Goal: Navigation & Orientation: Find specific page/section

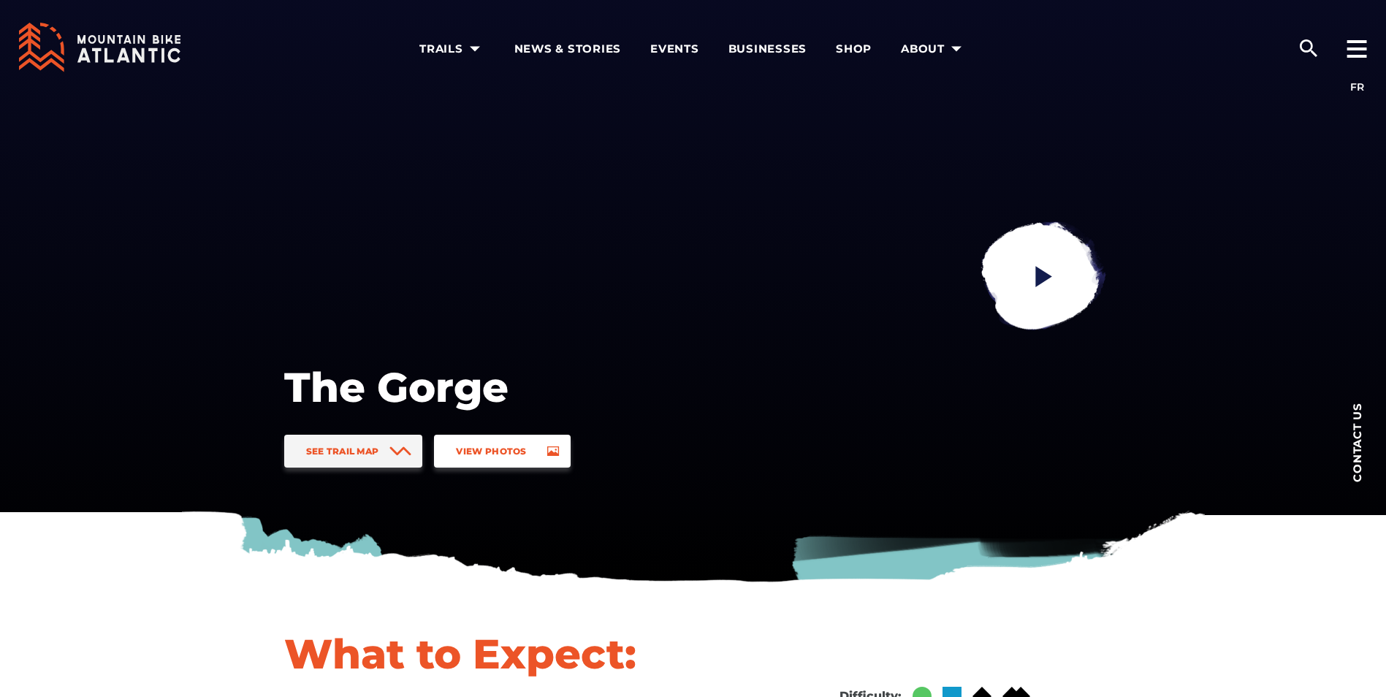
click at [505, 443] on link "View Photos" at bounding box center [502, 451] width 136 height 33
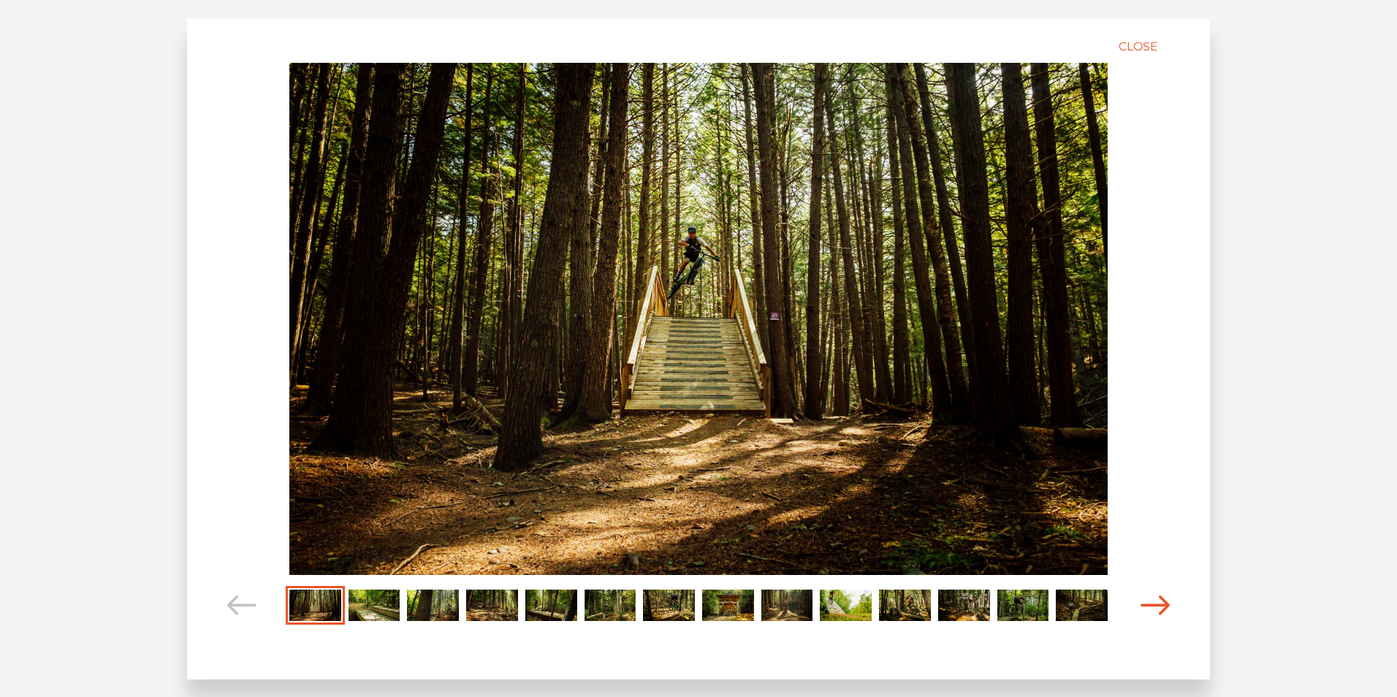
click at [1155, 598] on icon "Carousel Navigation" at bounding box center [1154, 605] width 29 height 20
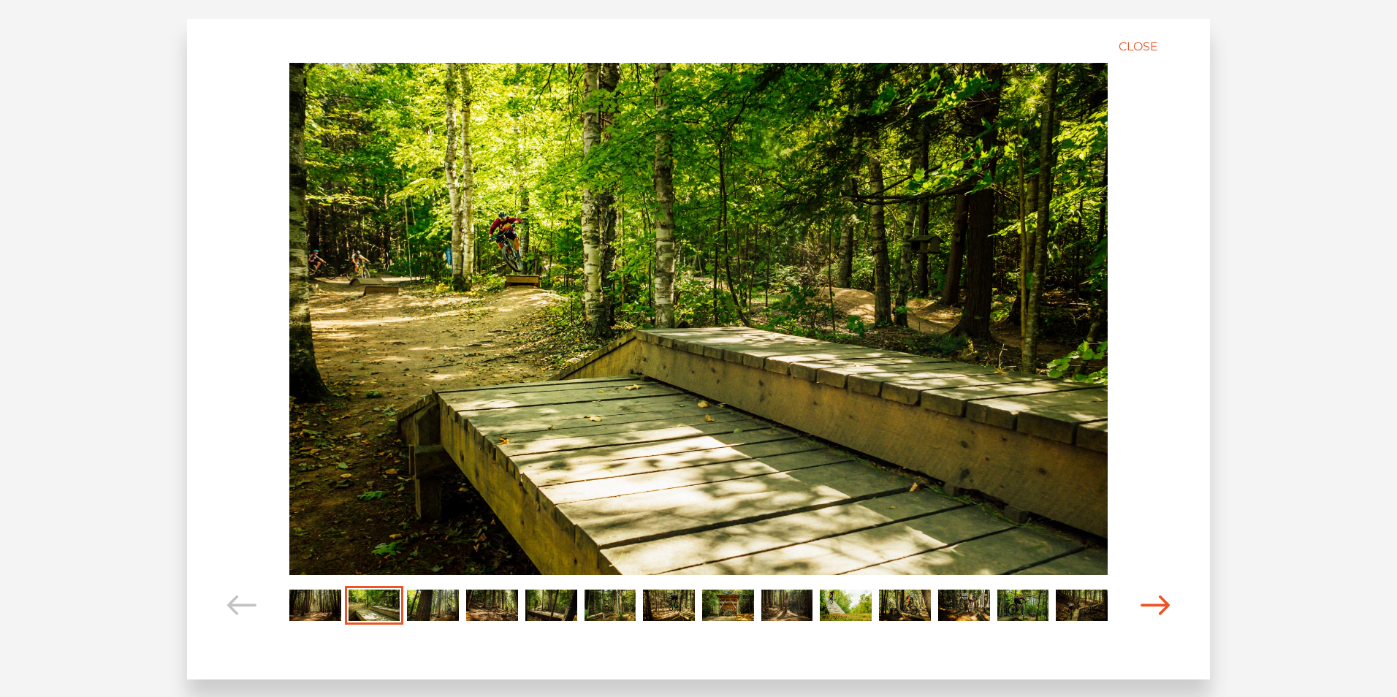
click at [1154, 597] on icon "Carousel Navigation" at bounding box center [1154, 605] width 29 height 20
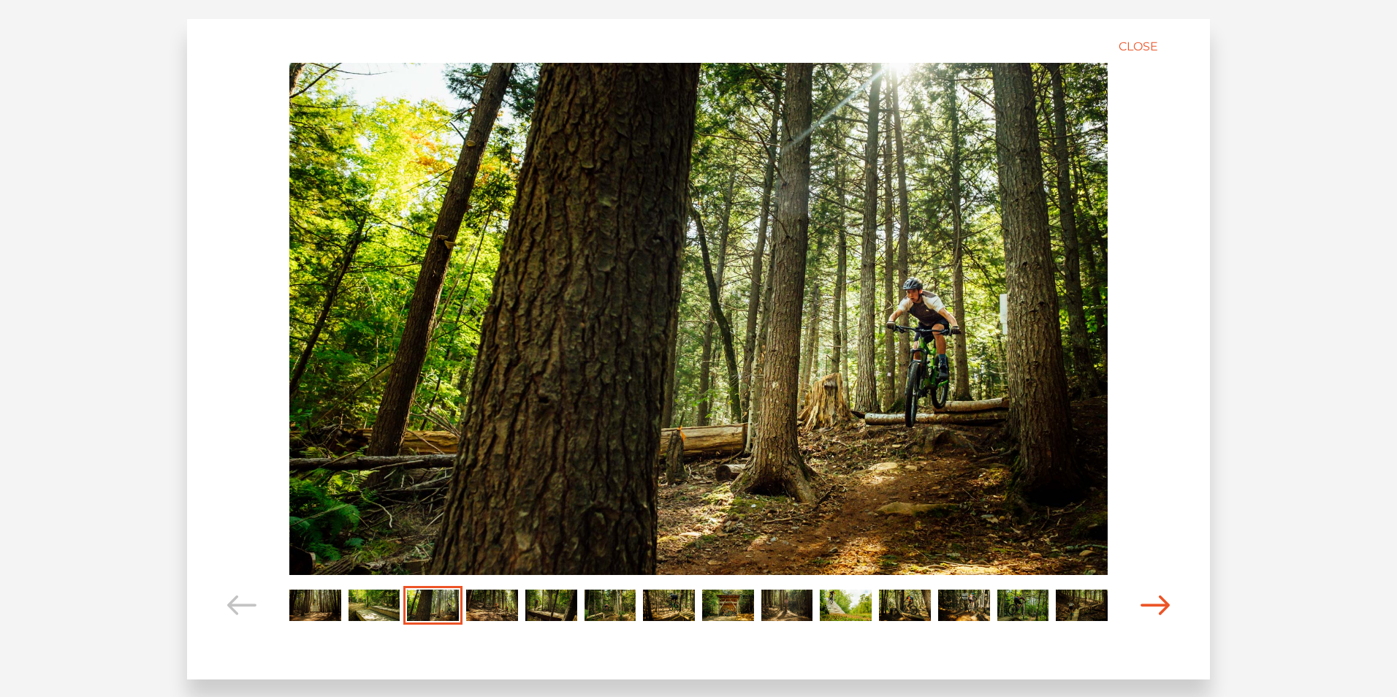
click at [1154, 597] on icon "Carousel Navigation" at bounding box center [1154, 605] width 29 height 20
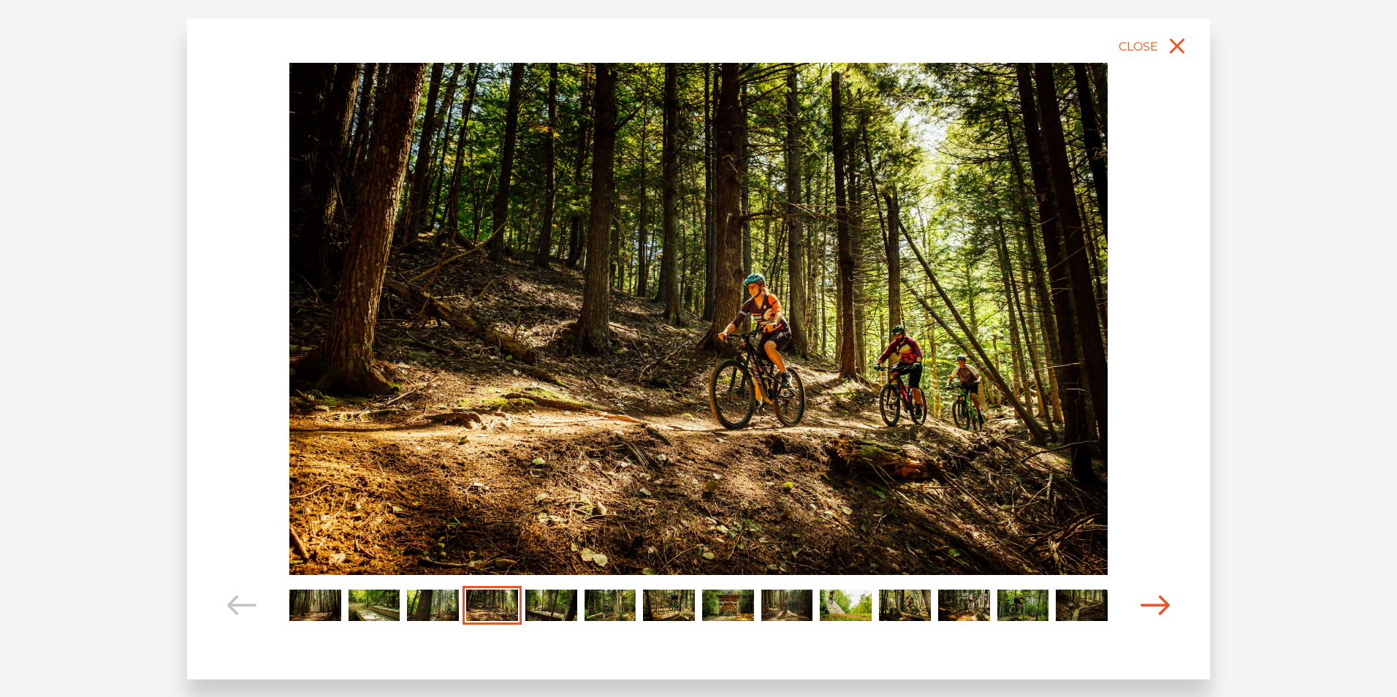
click at [1154, 597] on icon "Carousel Navigation" at bounding box center [1154, 605] width 29 height 20
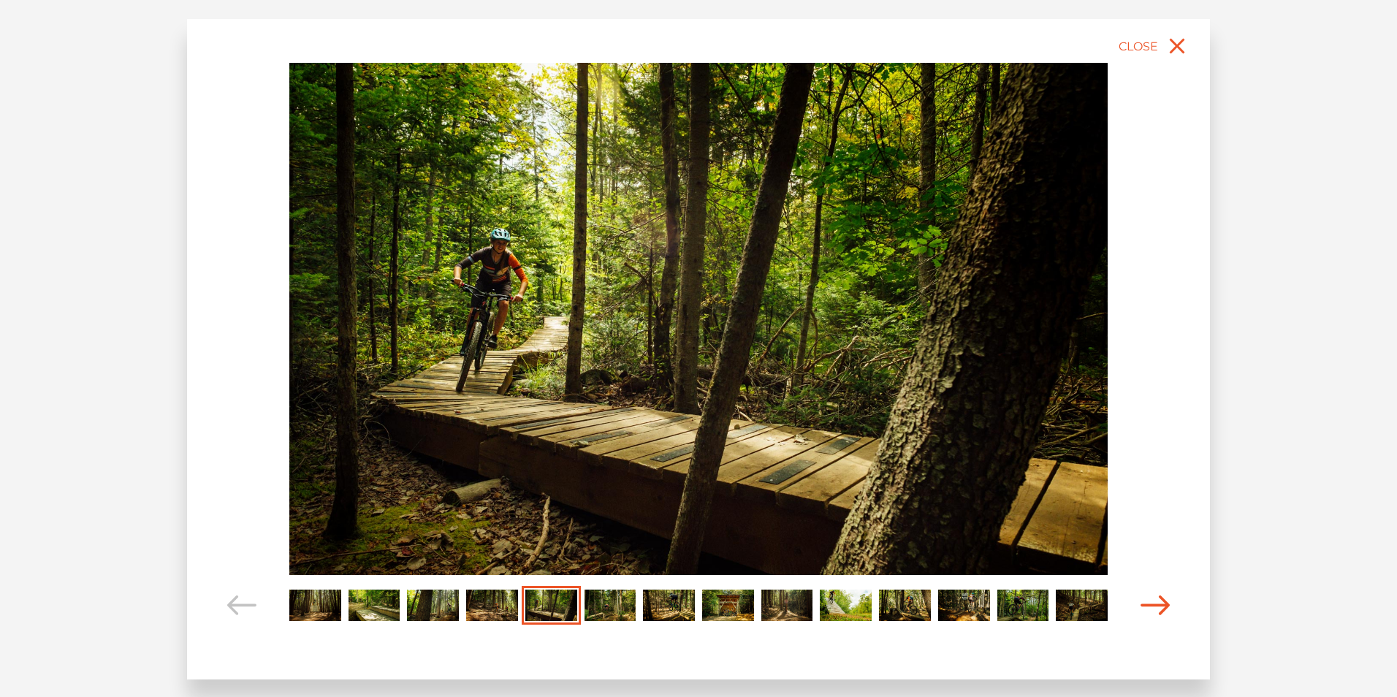
click at [1154, 597] on icon "Carousel Navigation" at bounding box center [1154, 605] width 29 height 20
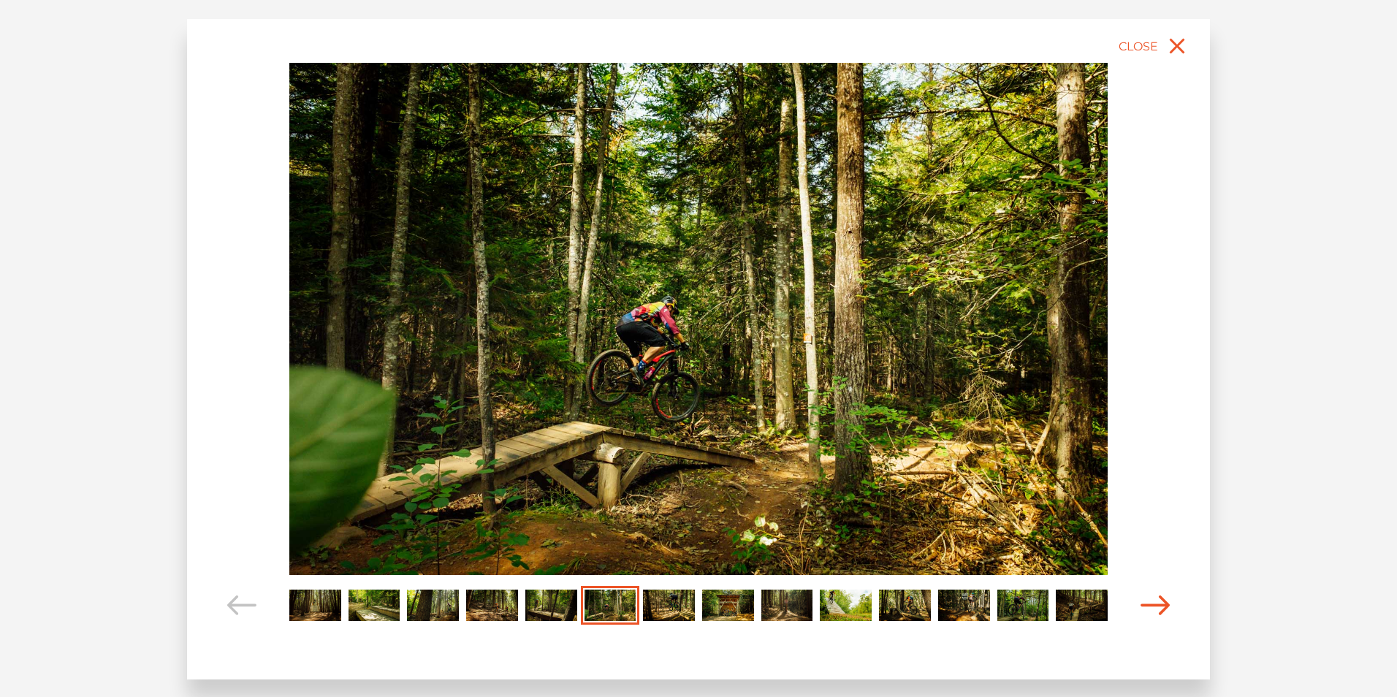
click at [1154, 597] on icon "Carousel Navigation" at bounding box center [1154, 605] width 29 height 20
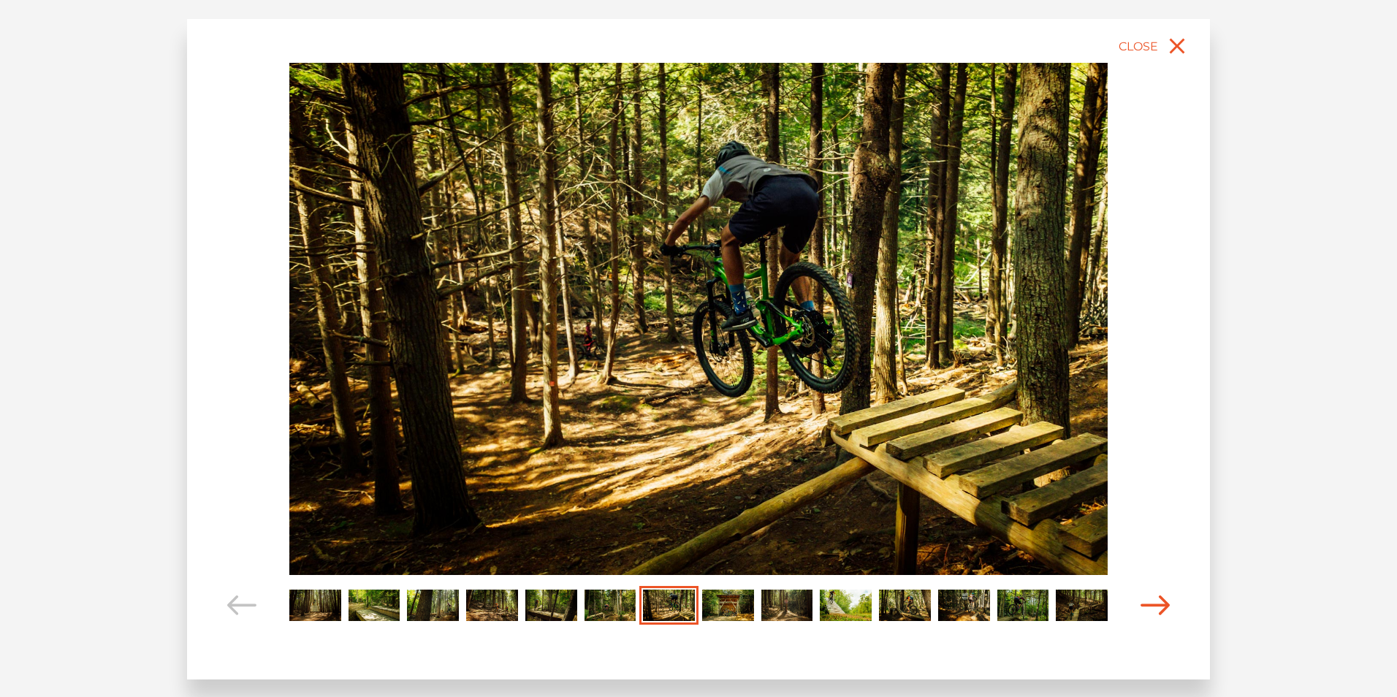
click at [1154, 593] on span "Carousel Navigation" at bounding box center [1154, 605] width 29 height 39
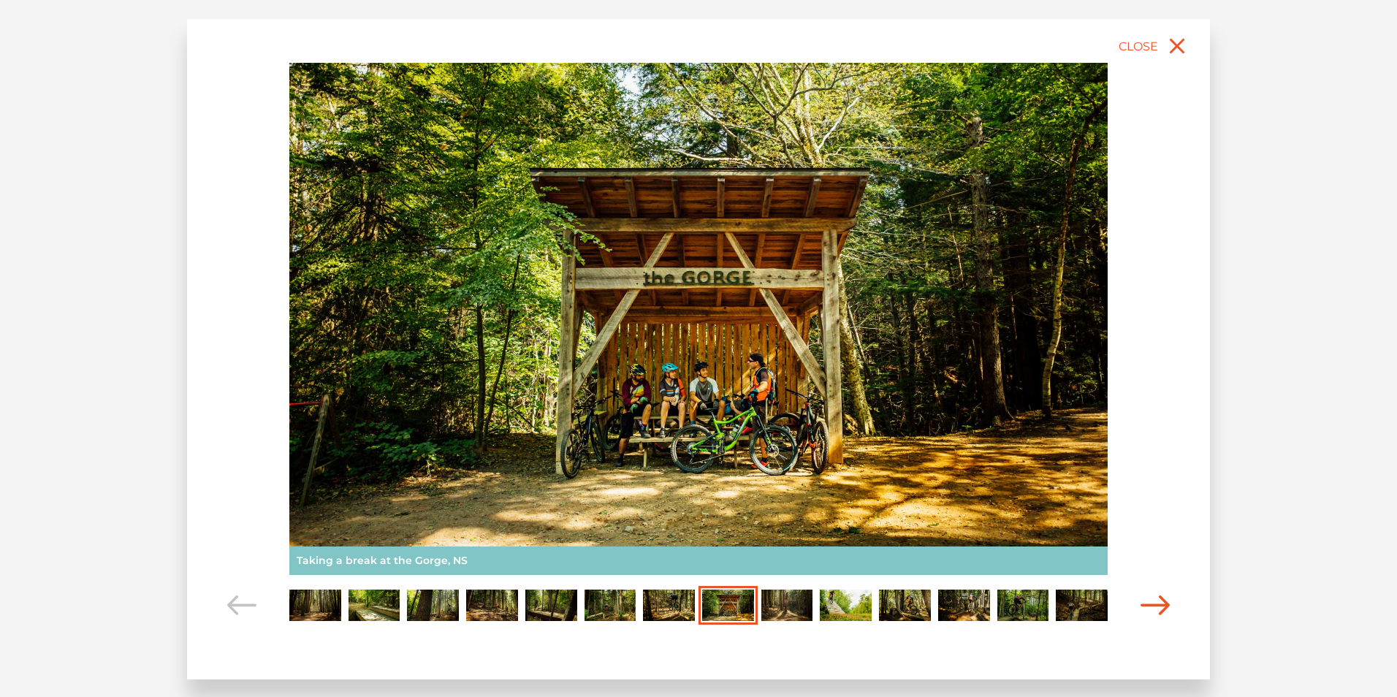
click at [1154, 593] on span "Carousel Navigation" at bounding box center [1154, 605] width 29 height 39
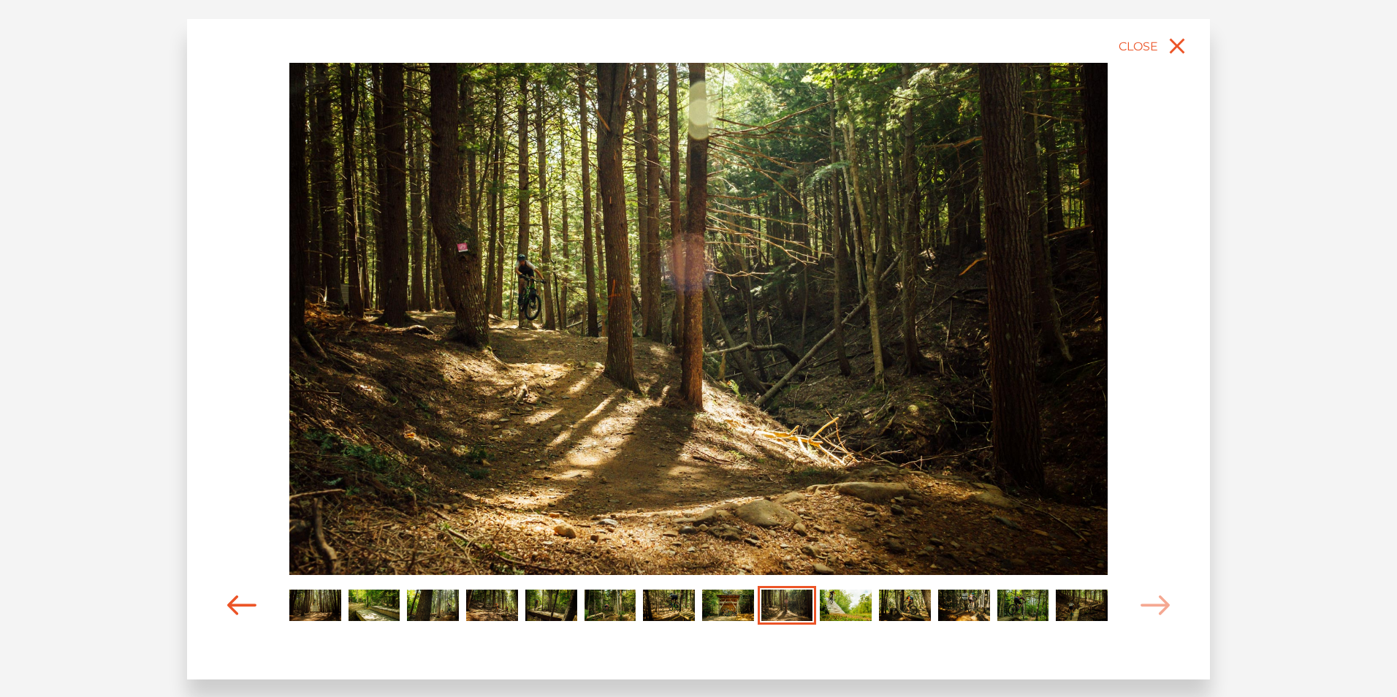
click at [232, 610] on icon "Carousel Navigation" at bounding box center [241, 605] width 29 height 20
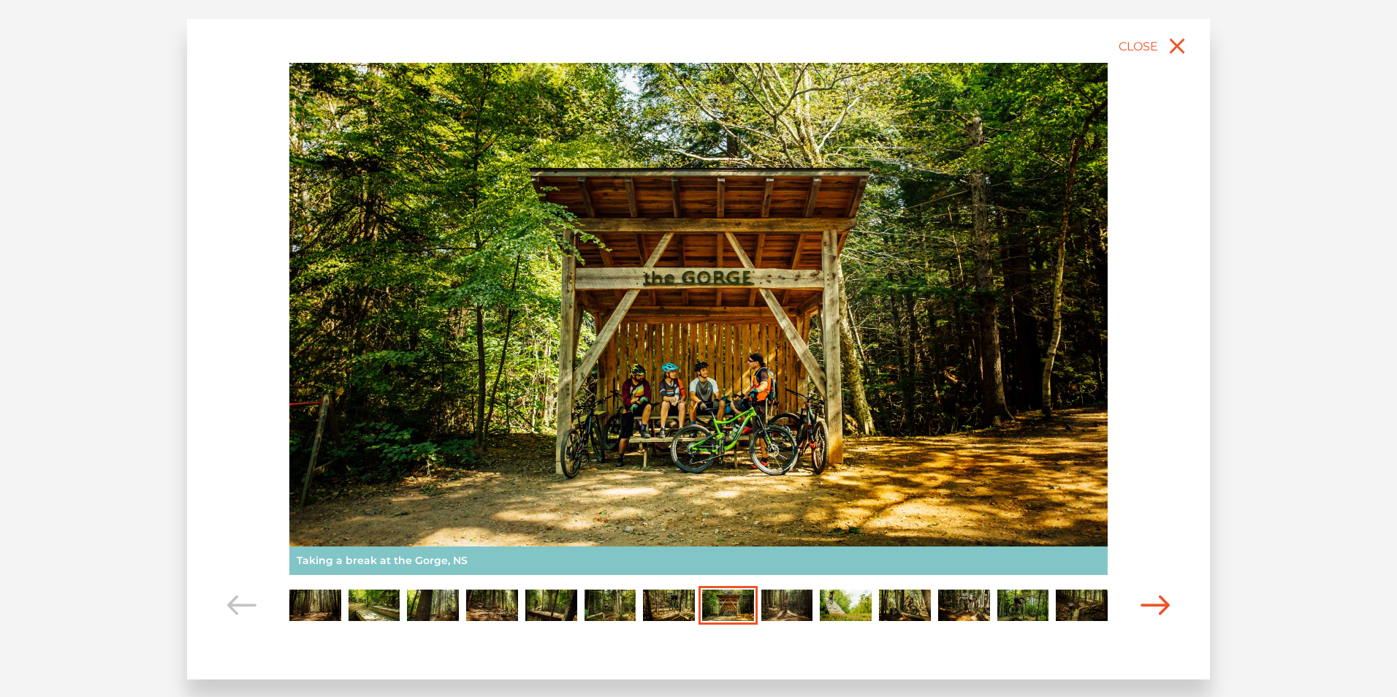
click at [1158, 600] on icon "Carousel Navigation" at bounding box center [1154, 605] width 29 height 20
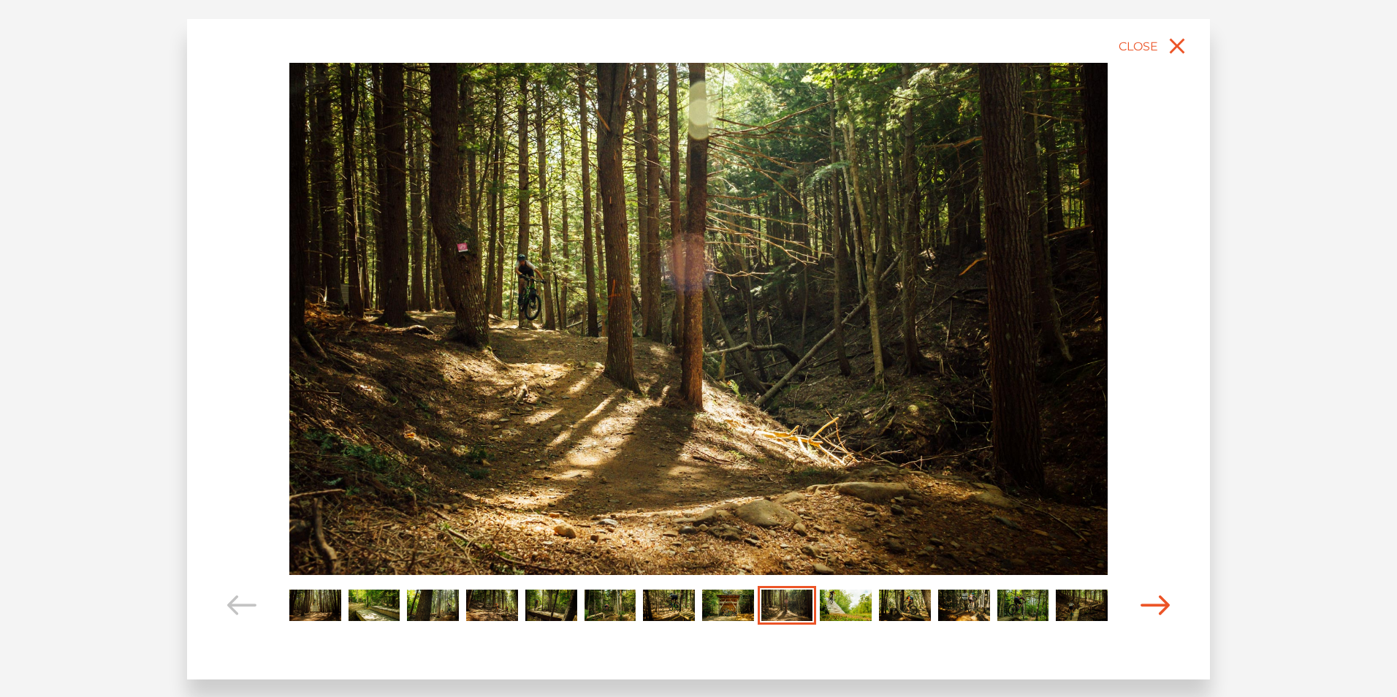
click at [1158, 600] on icon "Carousel Navigation" at bounding box center [1154, 605] width 29 height 20
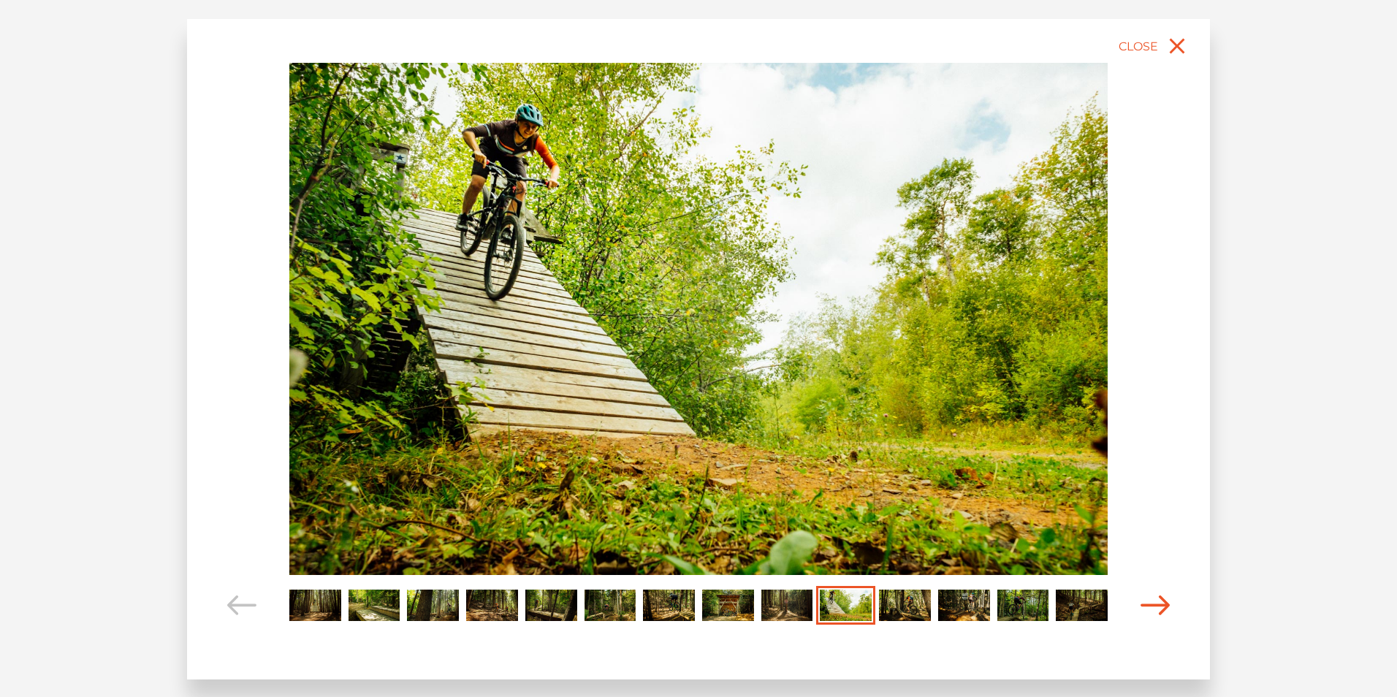
click at [1158, 600] on icon "Carousel Navigation" at bounding box center [1154, 605] width 29 height 20
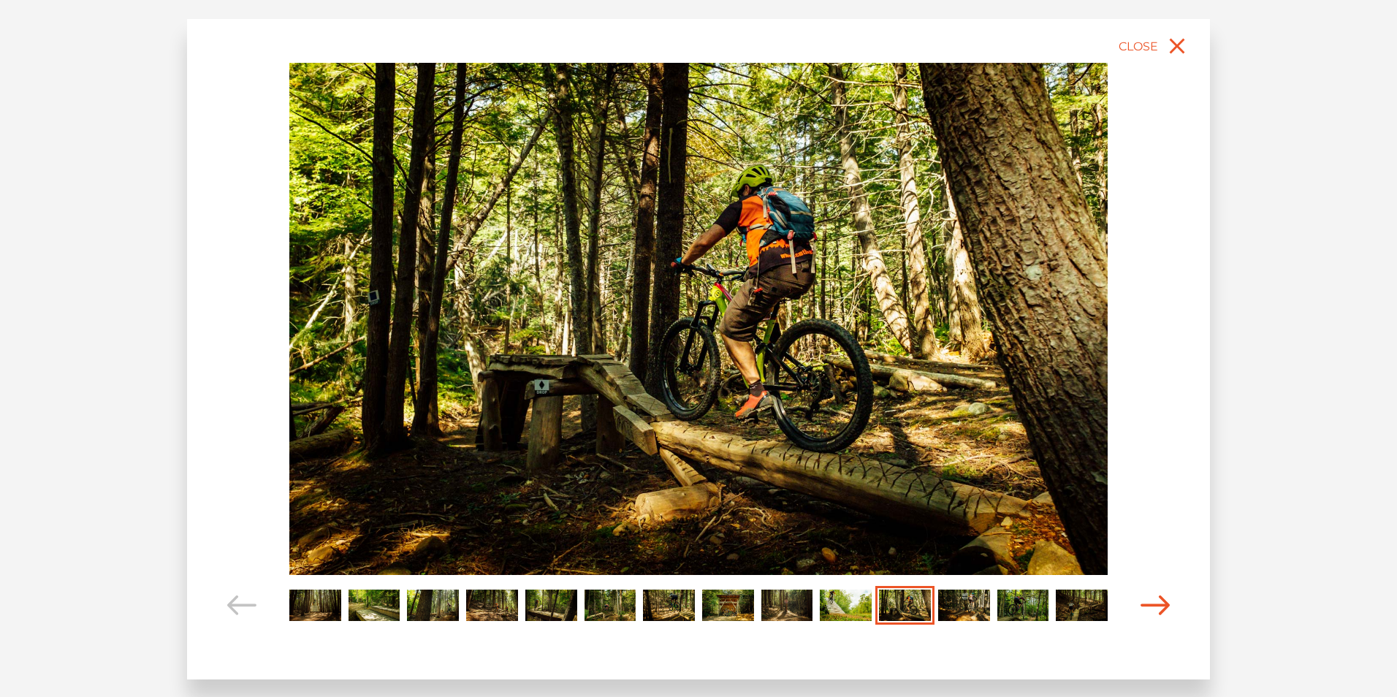
click at [1158, 600] on icon "Carousel Navigation" at bounding box center [1154, 605] width 29 height 20
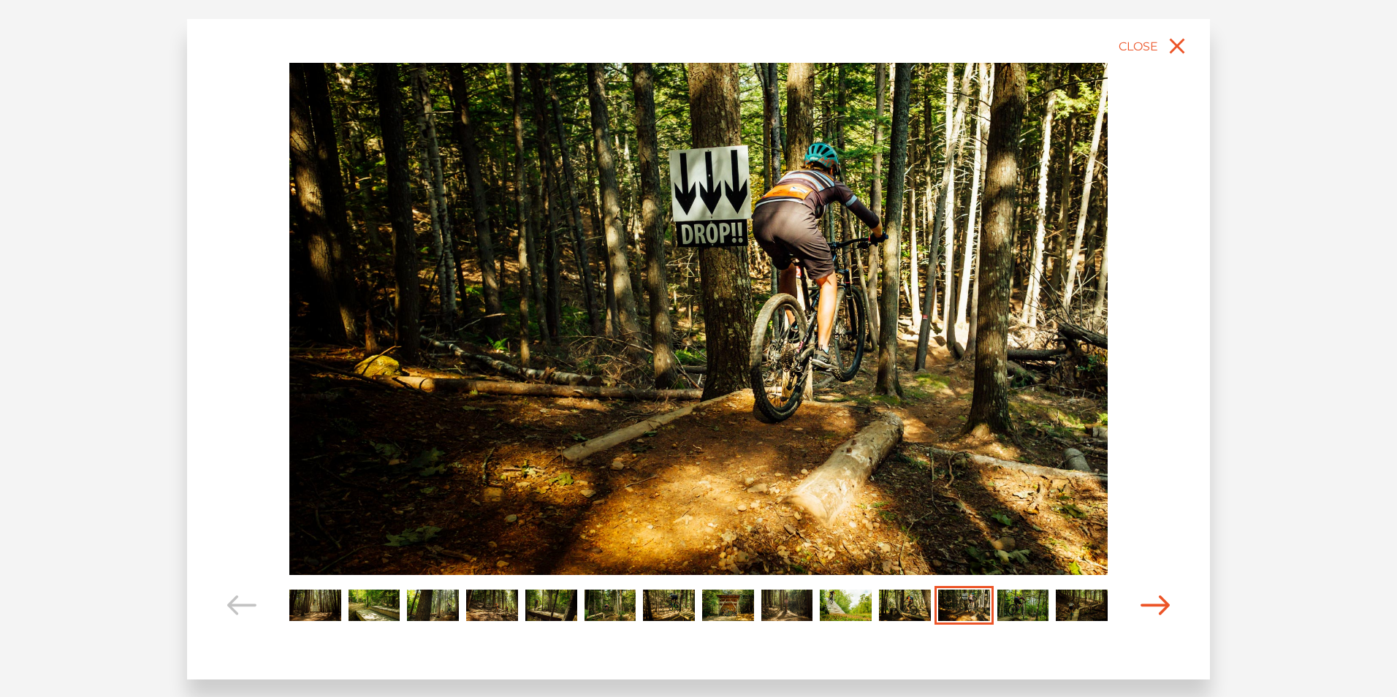
click at [1158, 600] on icon "Carousel Navigation" at bounding box center [1154, 605] width 29 height 20
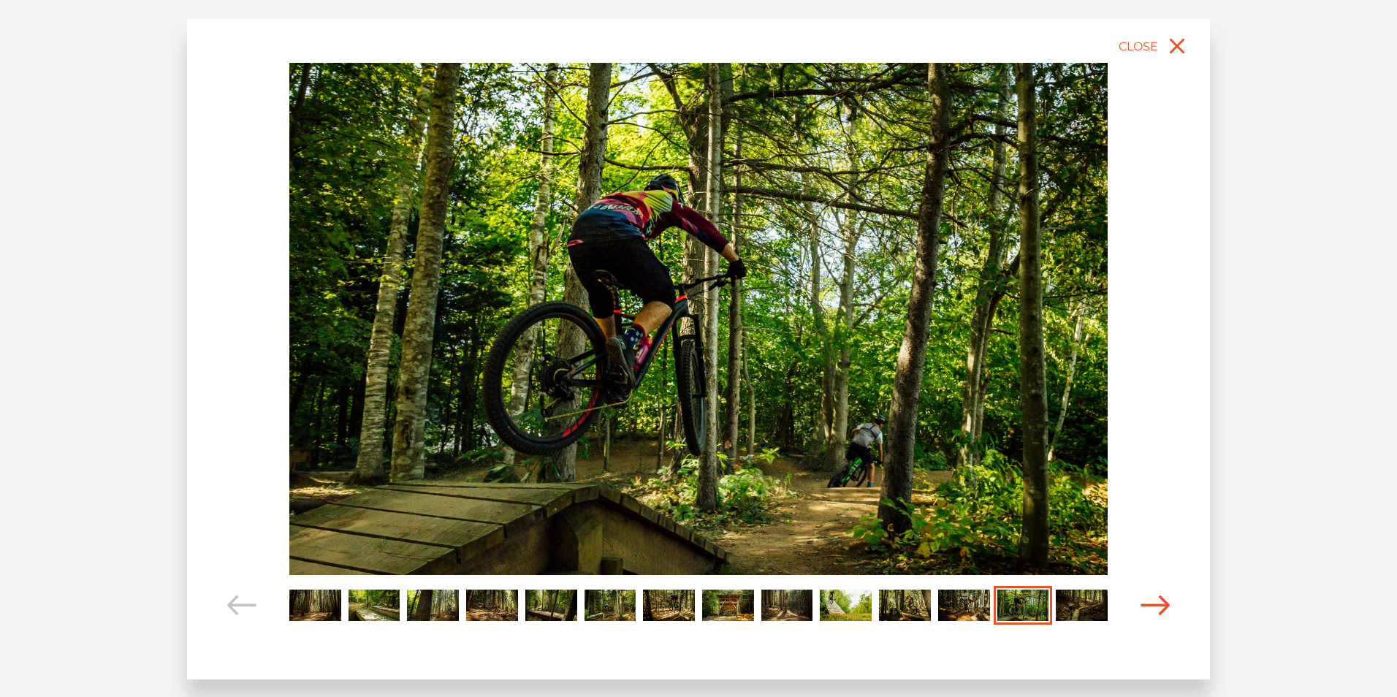
click at [1158, 600] on icon "Carousel Navigation" at bounding box center [1154, 605] width 29 height 20
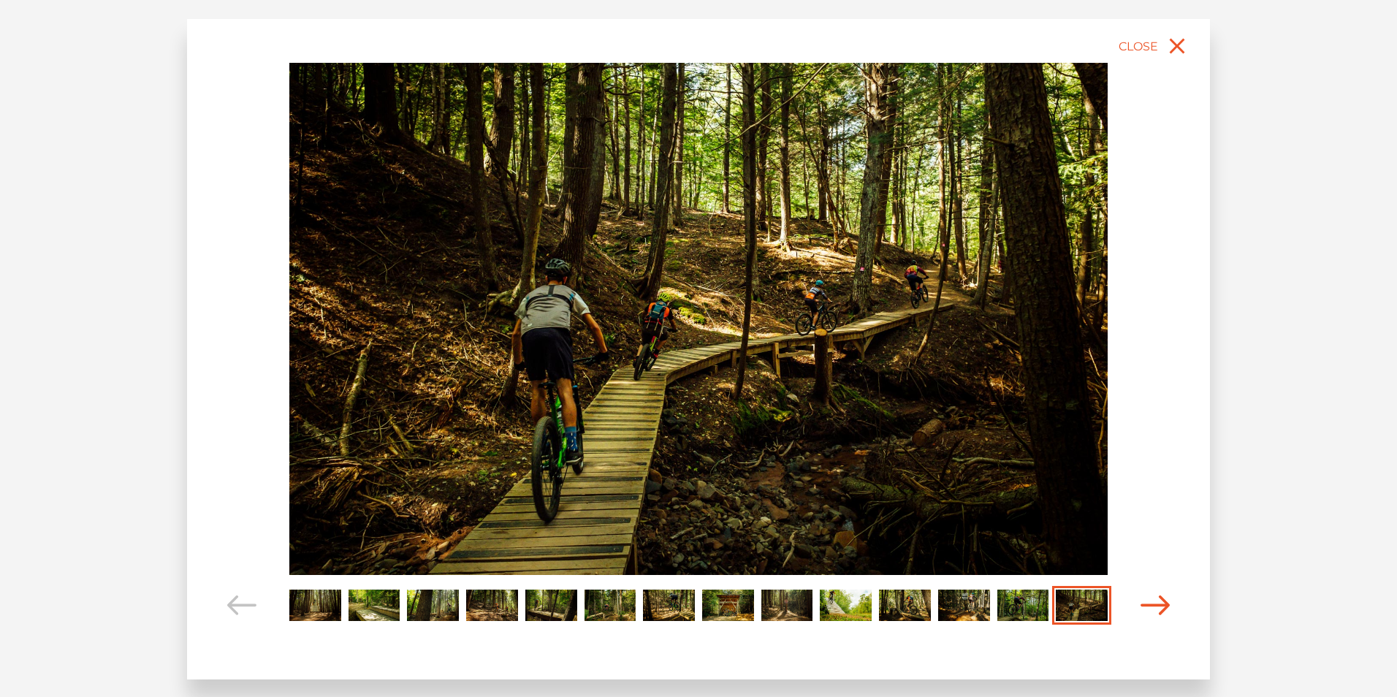
click at [1158, 600] on icon "Carousel Navigation" at bounding box center [1154, 605] width 29 height 20
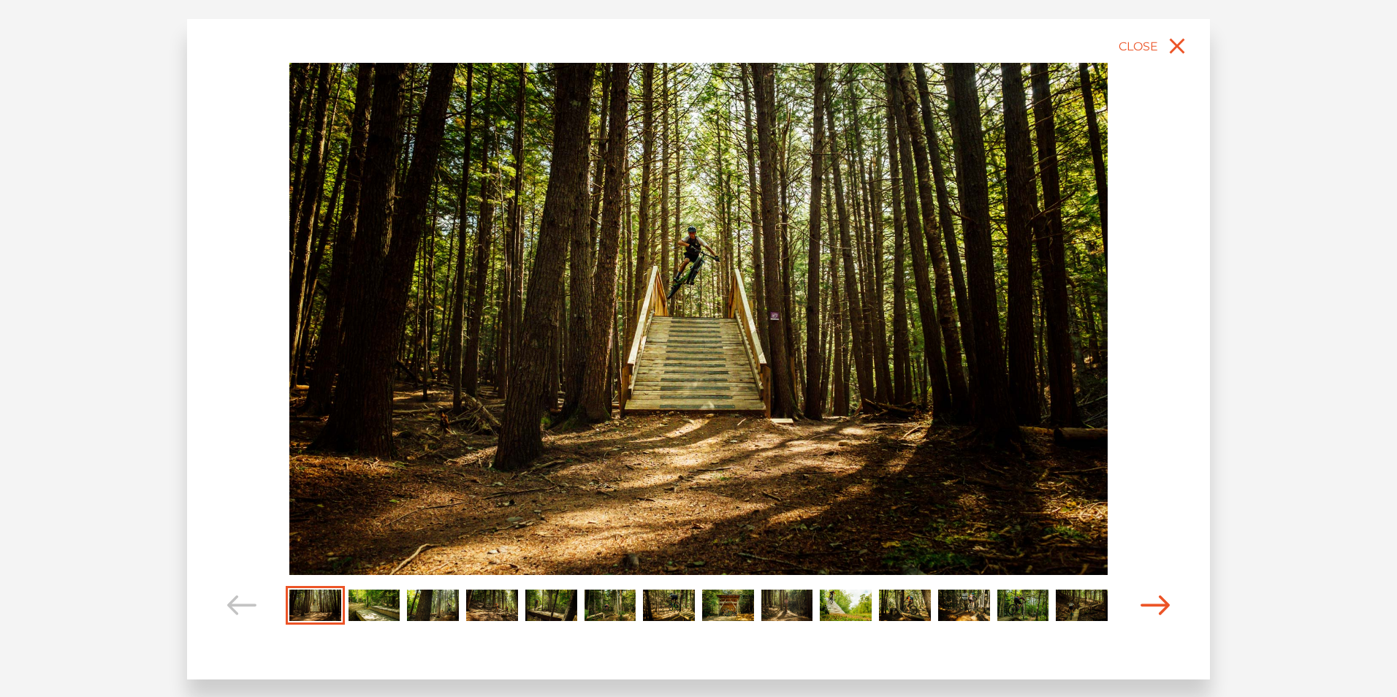
click at [1158, 600] on icon "Carousel Navigation" at bounding box center [1154, 605] width 29 height 20
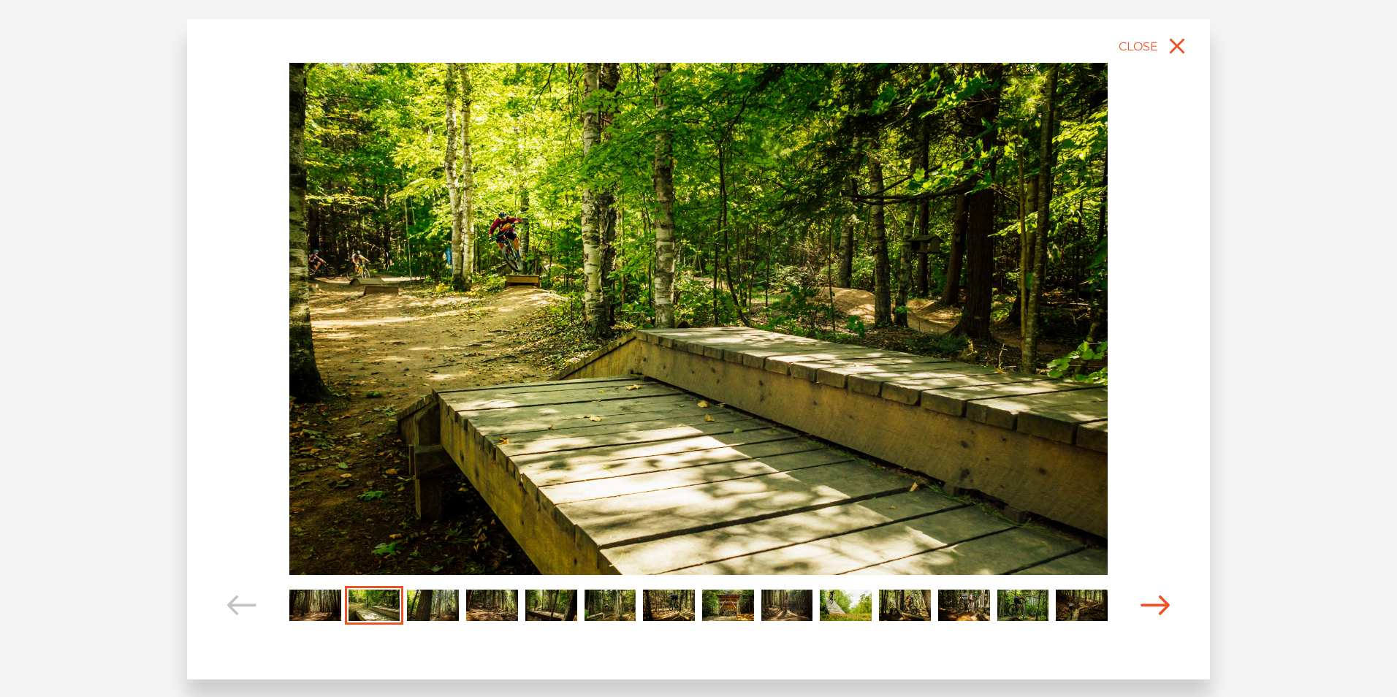
click at [1158, 600] on icon "Carousel Navigation" at bounding box center [1154, 605] width 29 height 20
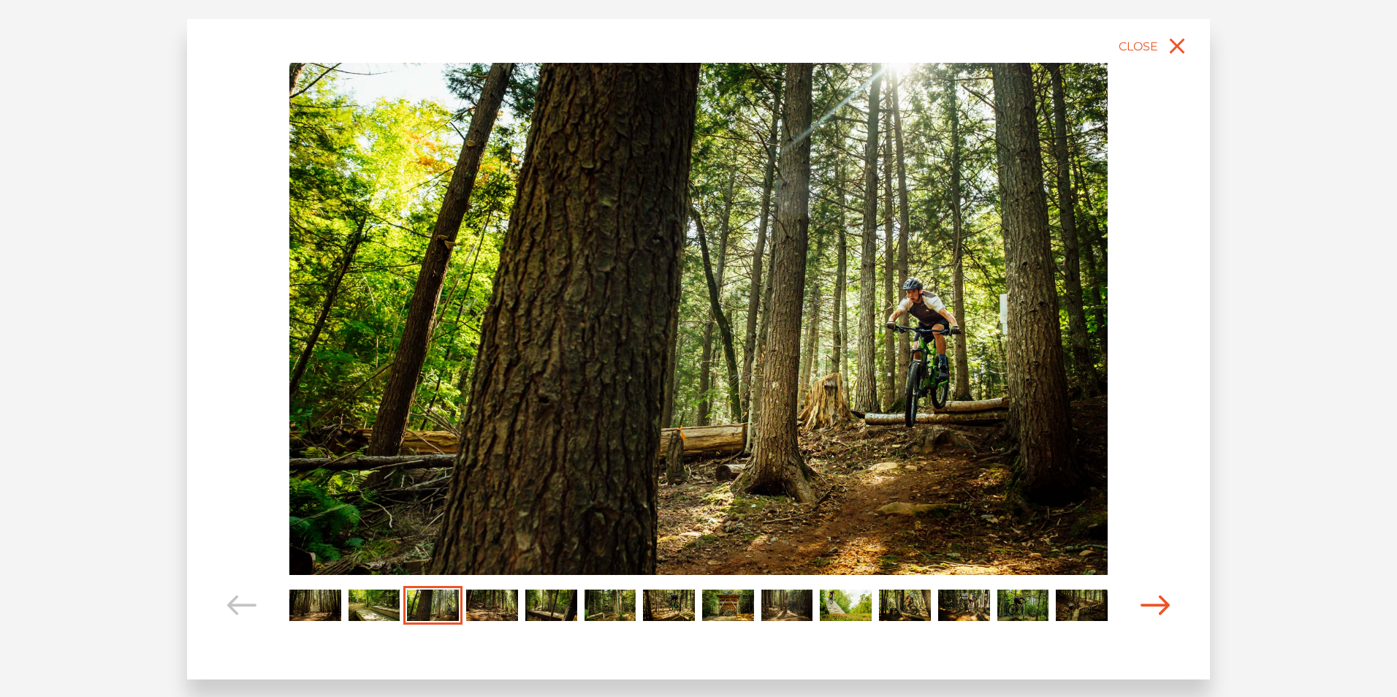
click at [1158, 600] on icon "Carousel Navigation" at bounding box center [1154, 605] width 29 height 20
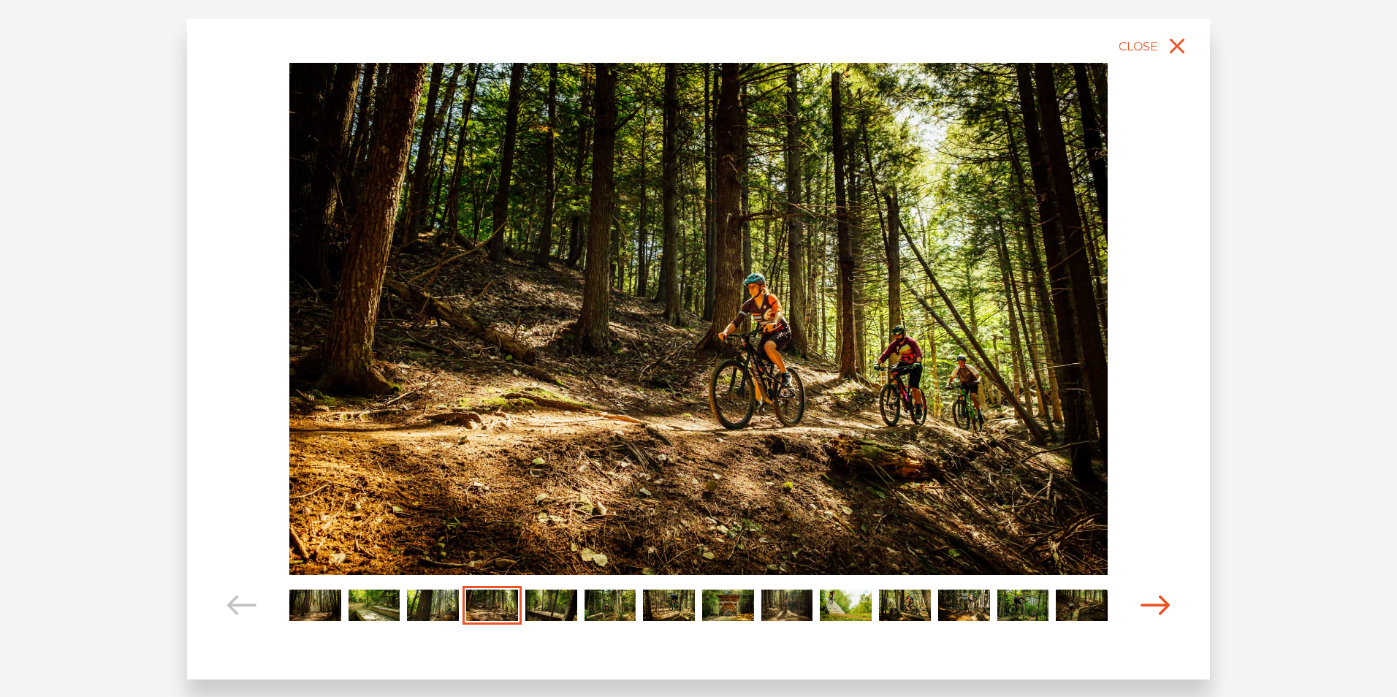
click at [1158, 600] on icon "Carousel Navigation" at bounding box center [1154, 605] width 29 height 20
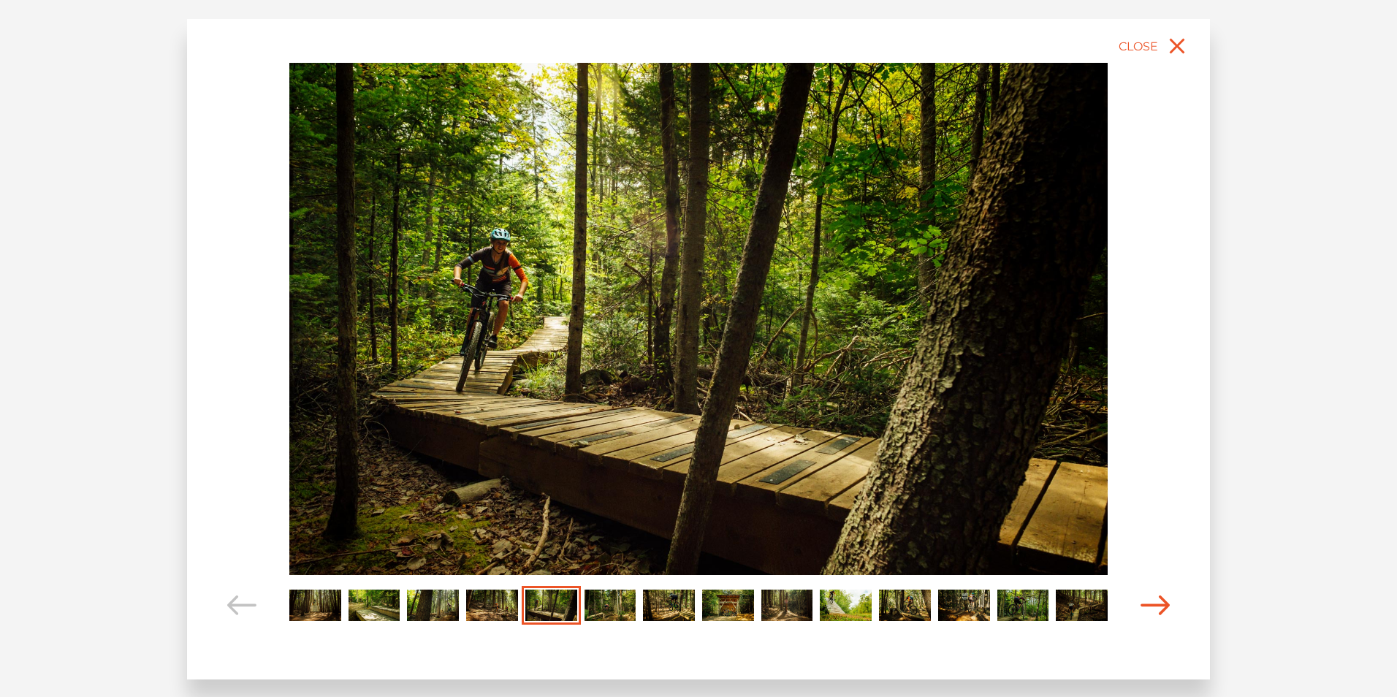
click at [1158, 600] on icon "Carousel Navigation" at bounding box center [1154, 605] width 29 height 20
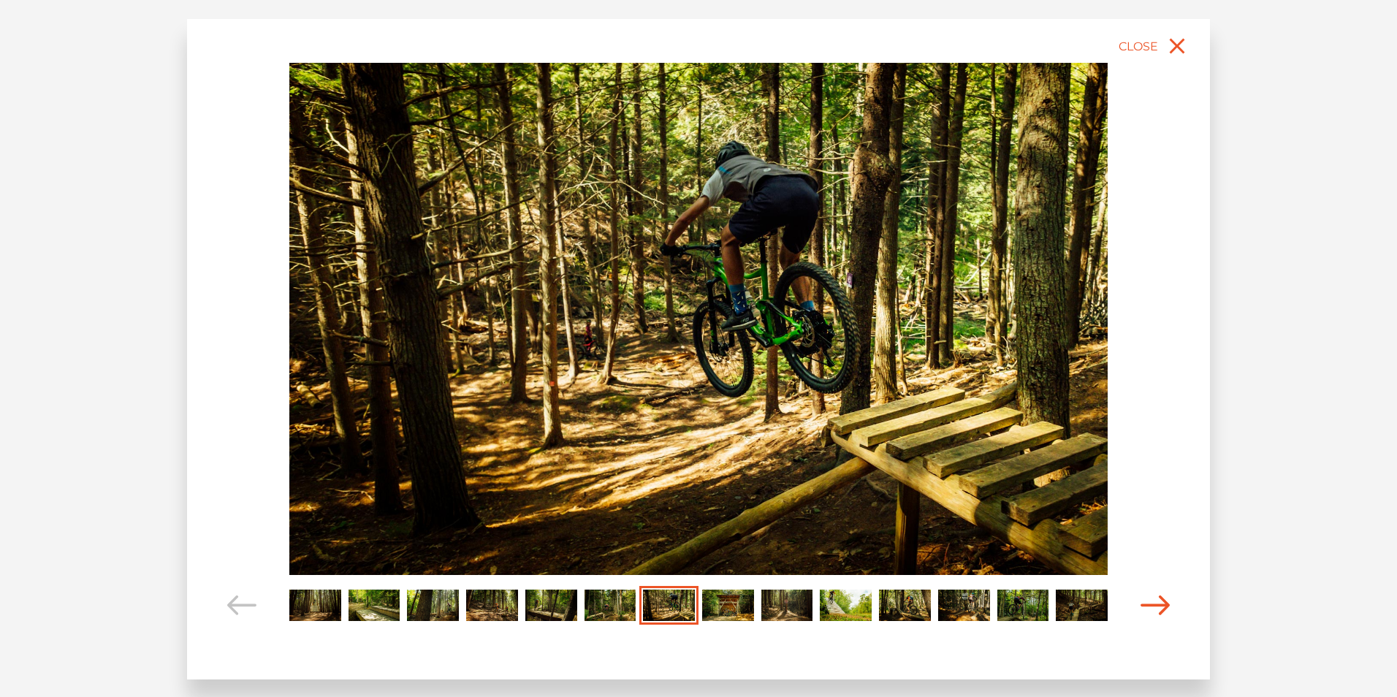
click at [1158, 600] on icon "Carousel Navigation" at bounding box center [1154, 605] width 29 height 20
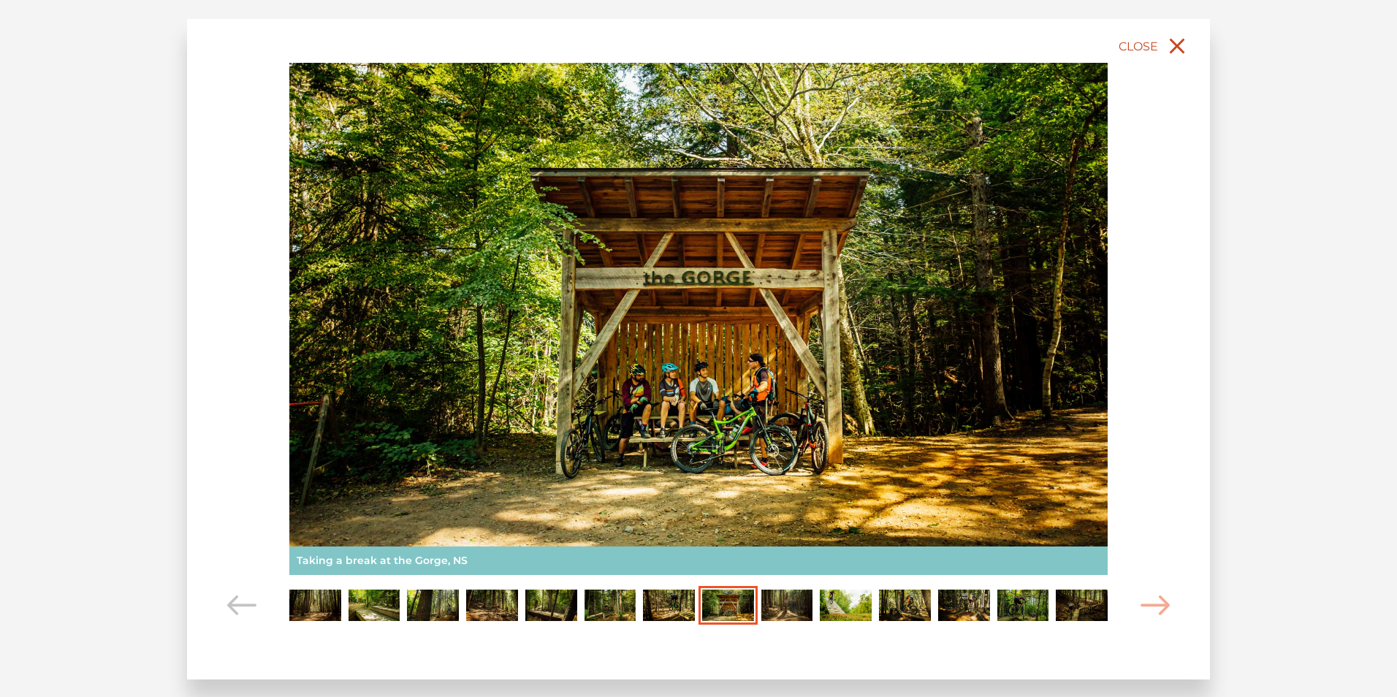
click at [1175, 41] on icon "close" at bounding box center [1177, 46] width 26 height 26
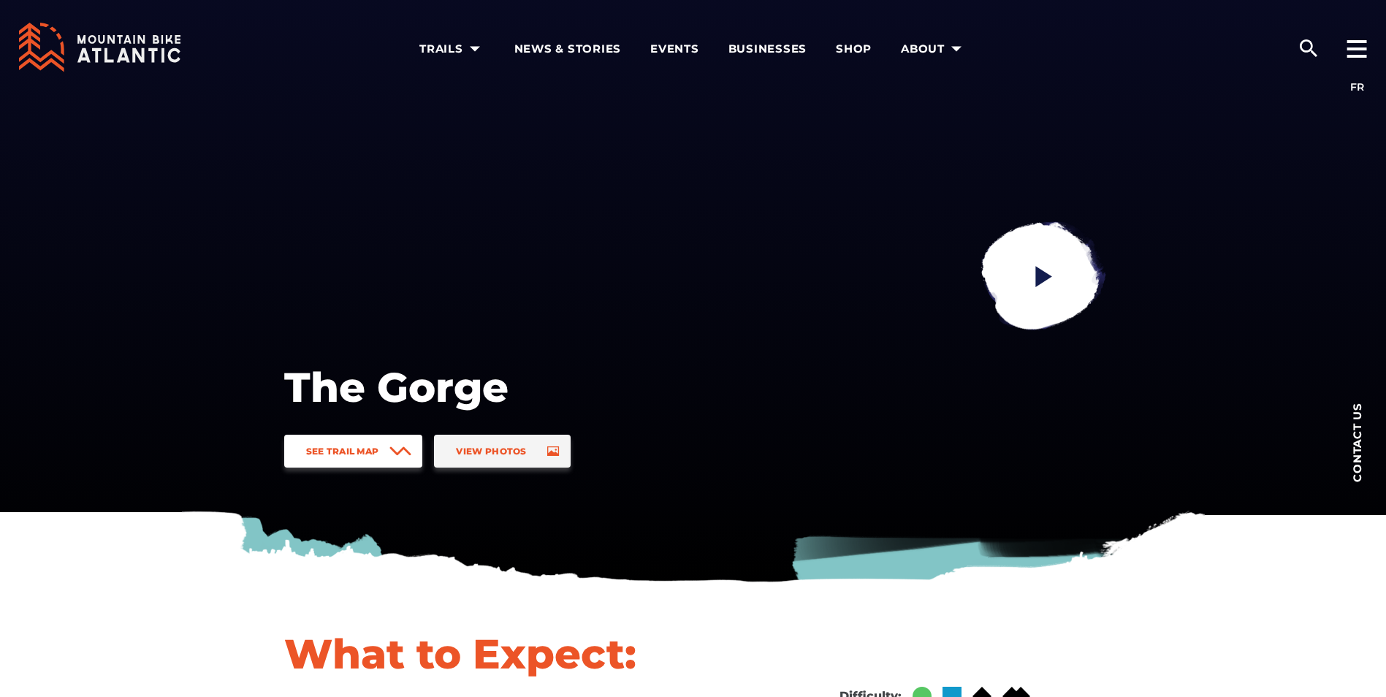
click at [407, 448] on icon at bounding box center [400, 450] width 22 height 9
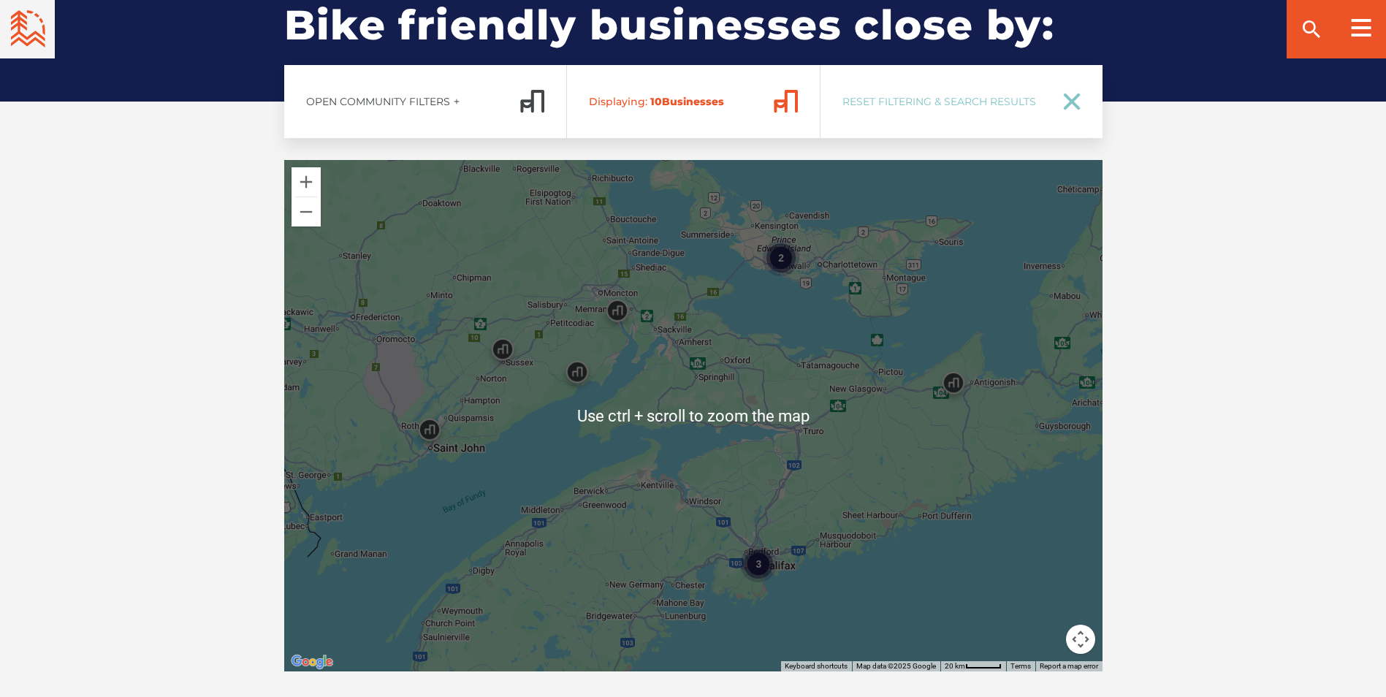
scroll to position [2332, 0]
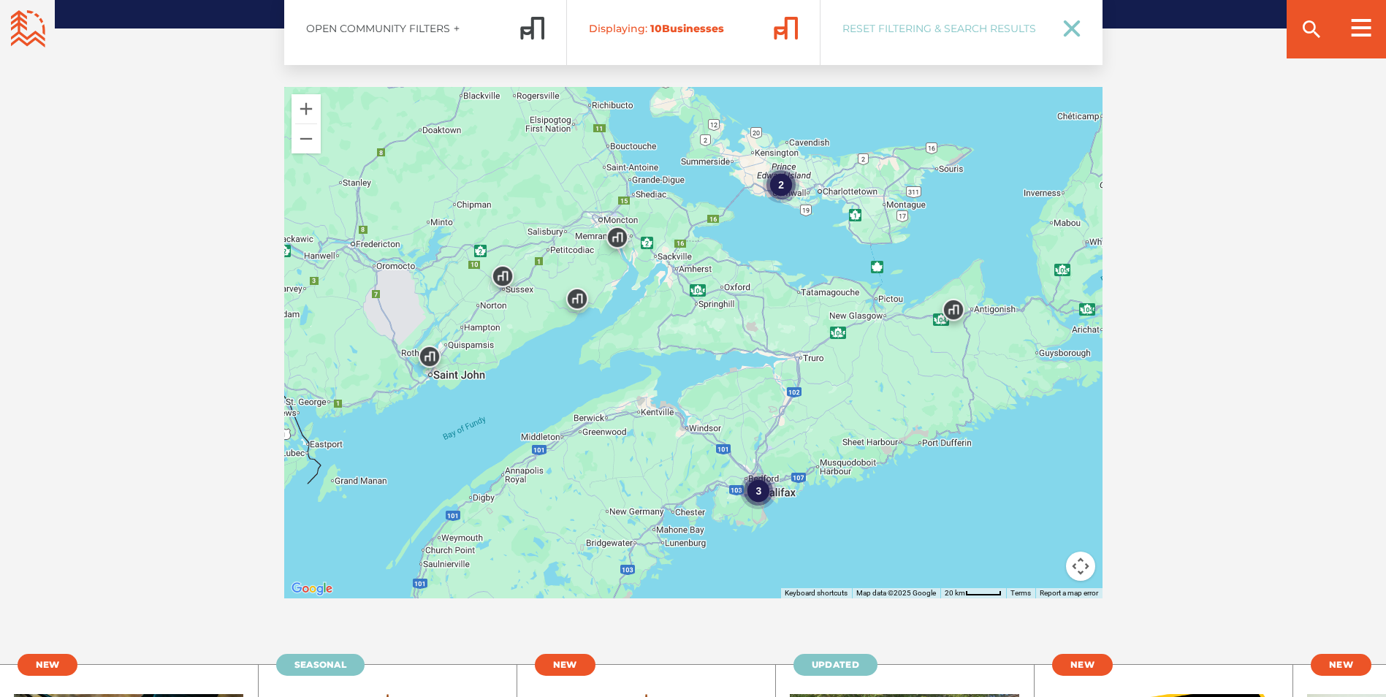
click at [237, 304] on div "Open Community Filters Displaying: 10 Business es Reset Filtering & Search Resu…" at bounding box center [693, 295] width 1023 height 606
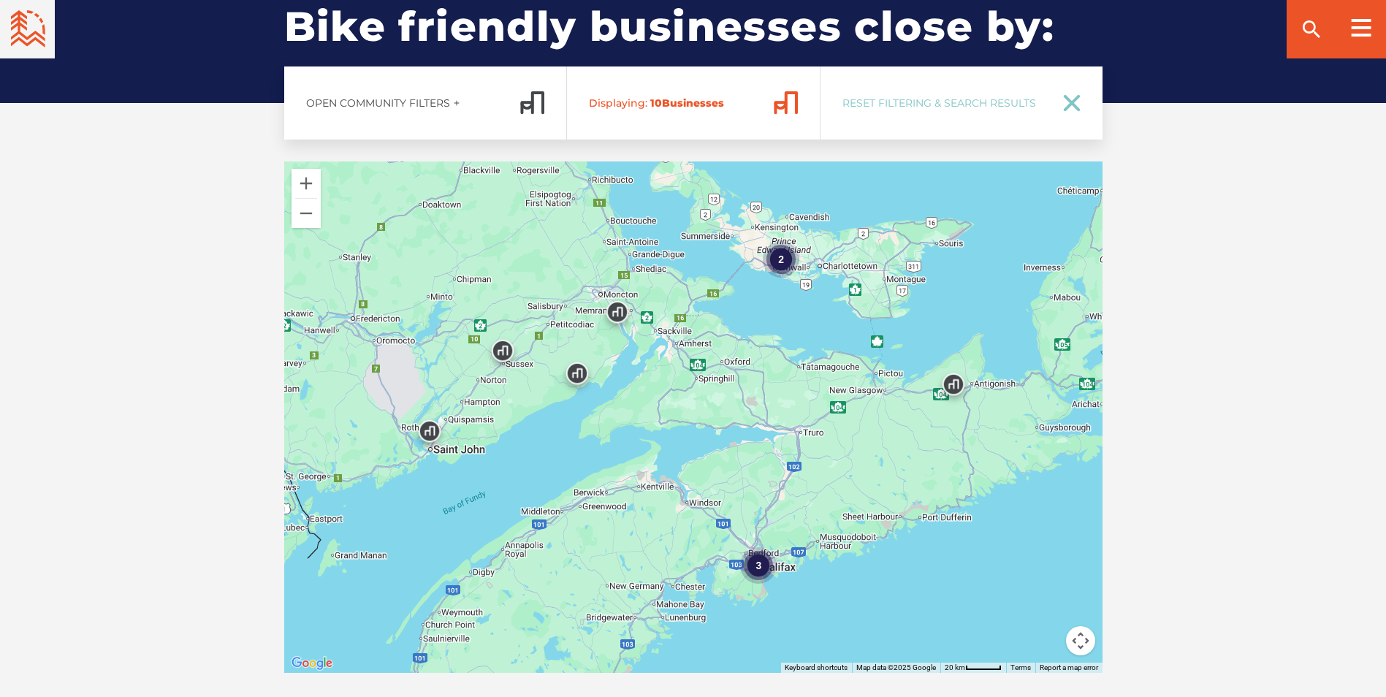
scroll to position [2259, 0]
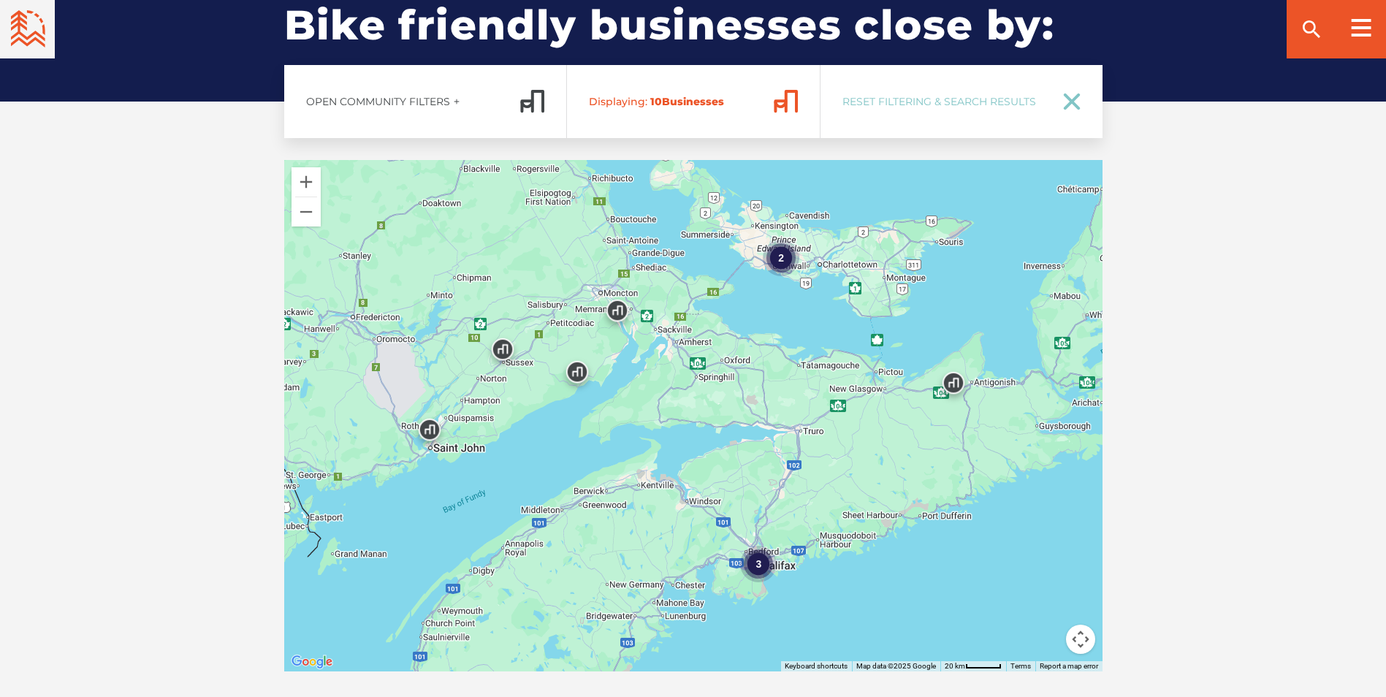
click at [783, 253] on div "2" at bounding box center [781, 257] width 37 height 37
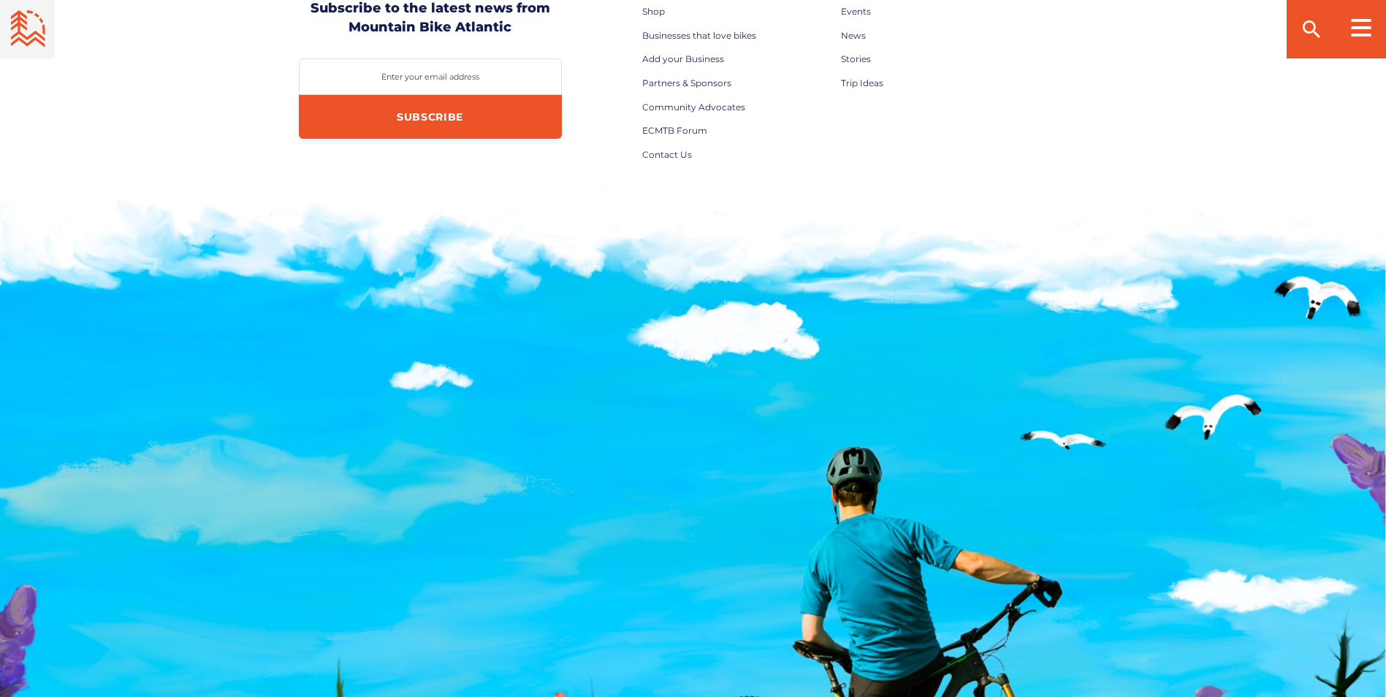
scroll to position [4871, 0]
